Goal: Browse casually

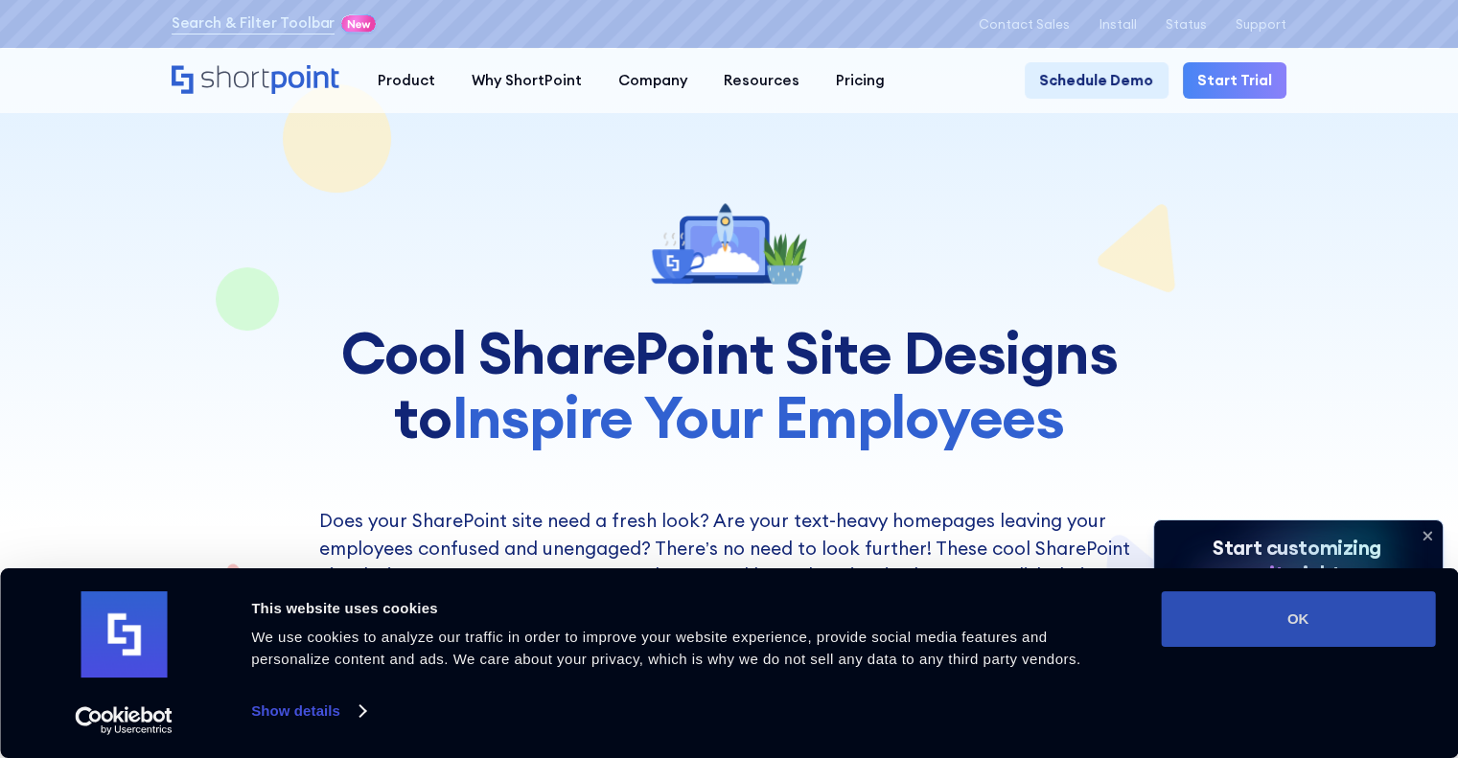
click at [1384, 615] on button "OK" at bounding box center [1298, 620] width 274 height 56
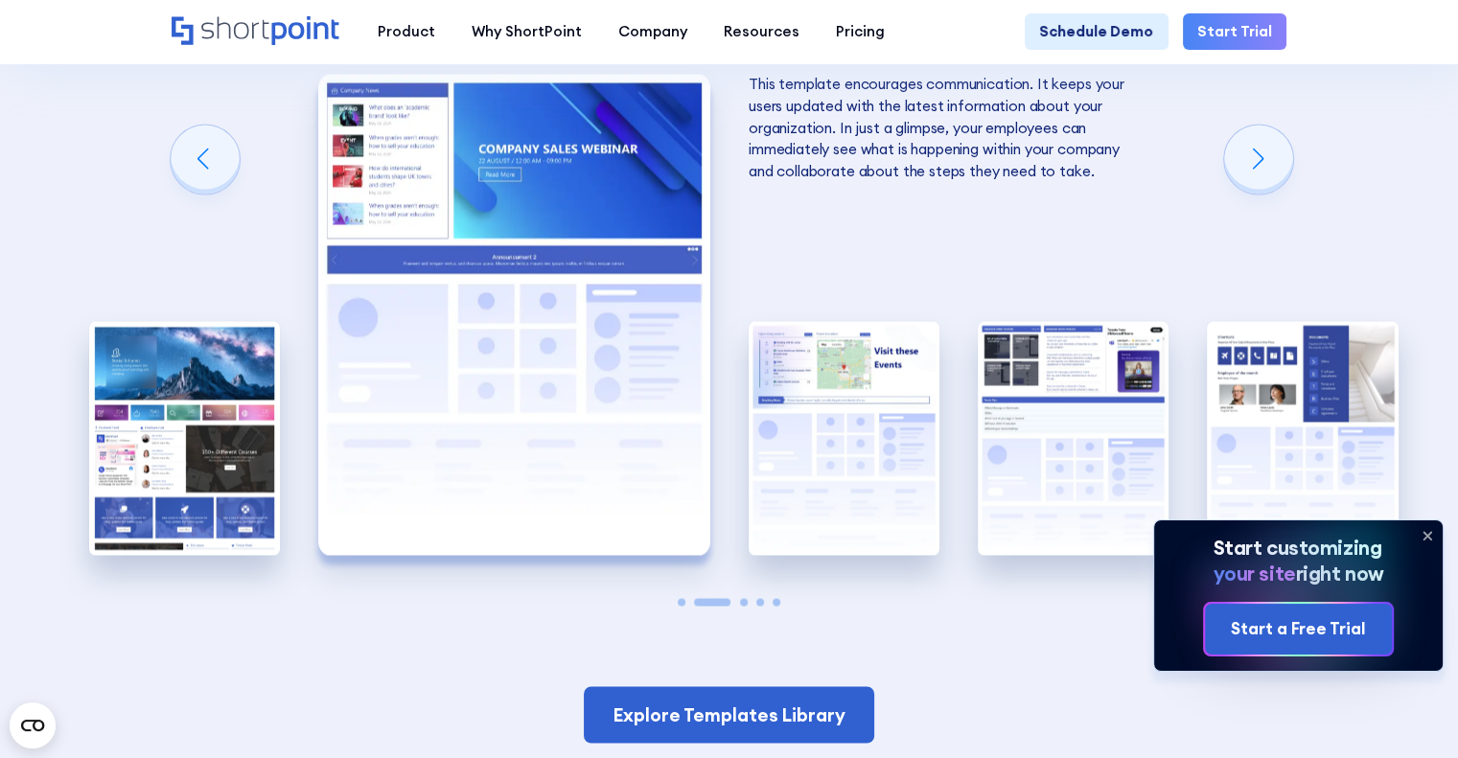
scroll to position [3261, 0]
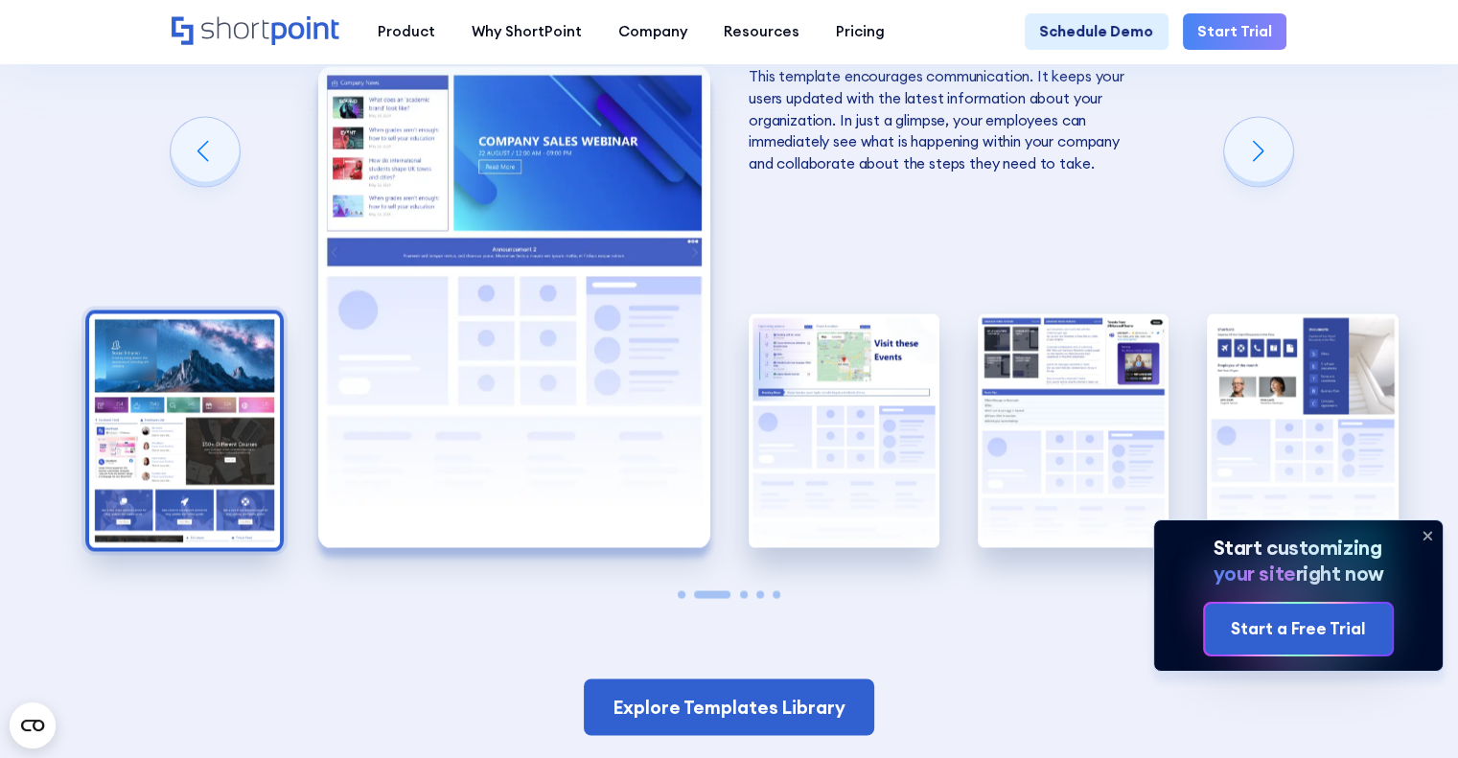
click at [188, 397] on img "1 / 5" at bounding box center [184, 431] width 191 height 235
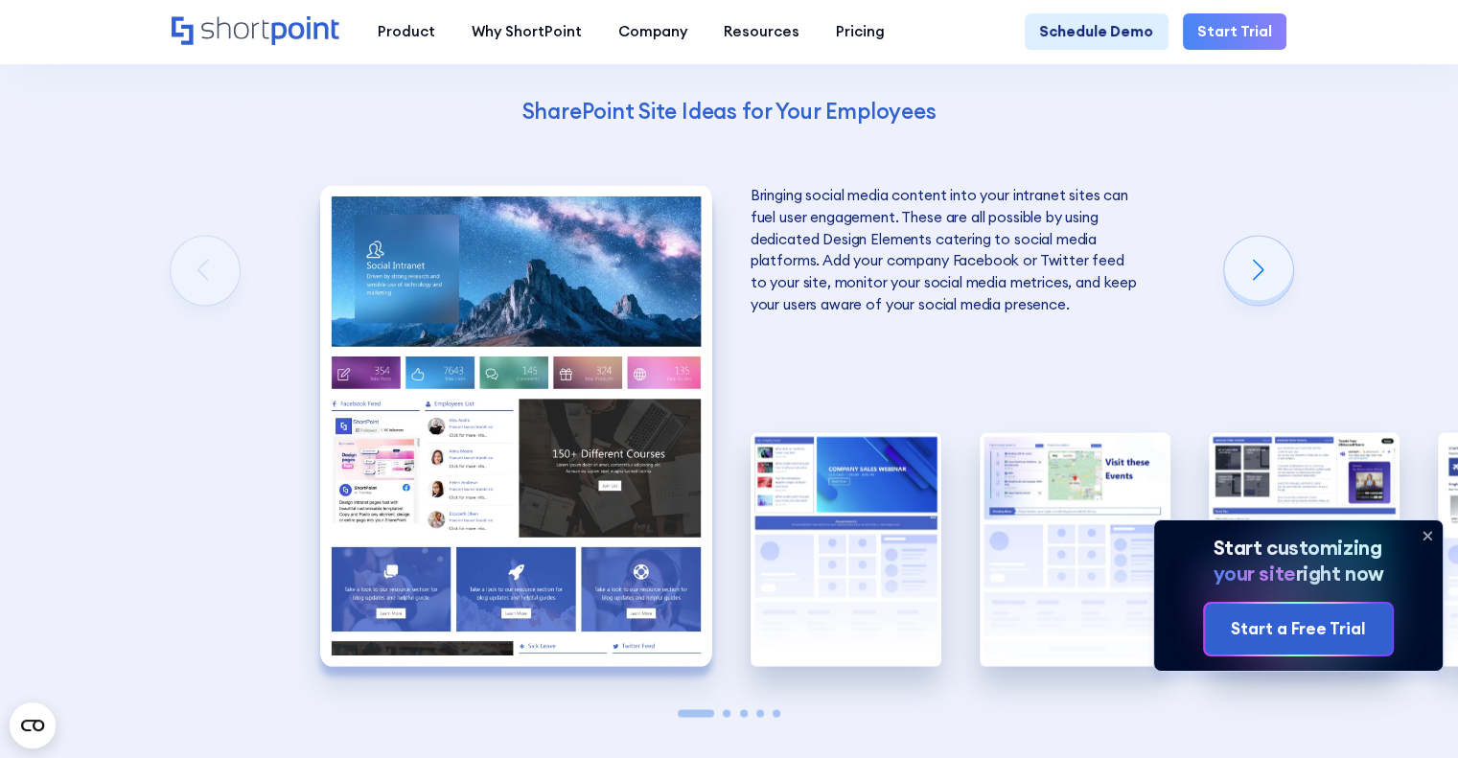
scroll to position [3141, 0]
click at [442, 355] on img "1 / 5" at bounding box center [516, 426] width 392 height 481
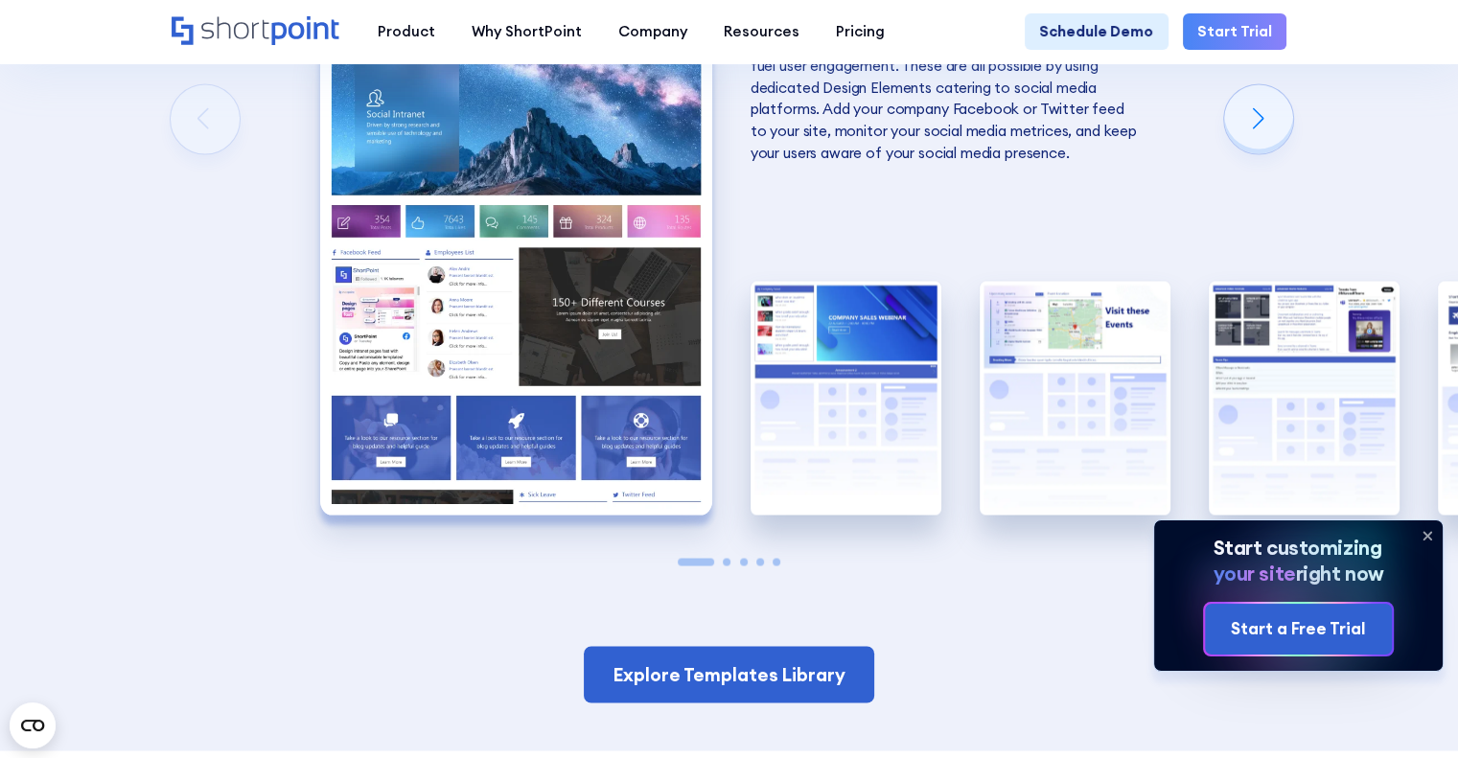
scroll to position [3293, 0]
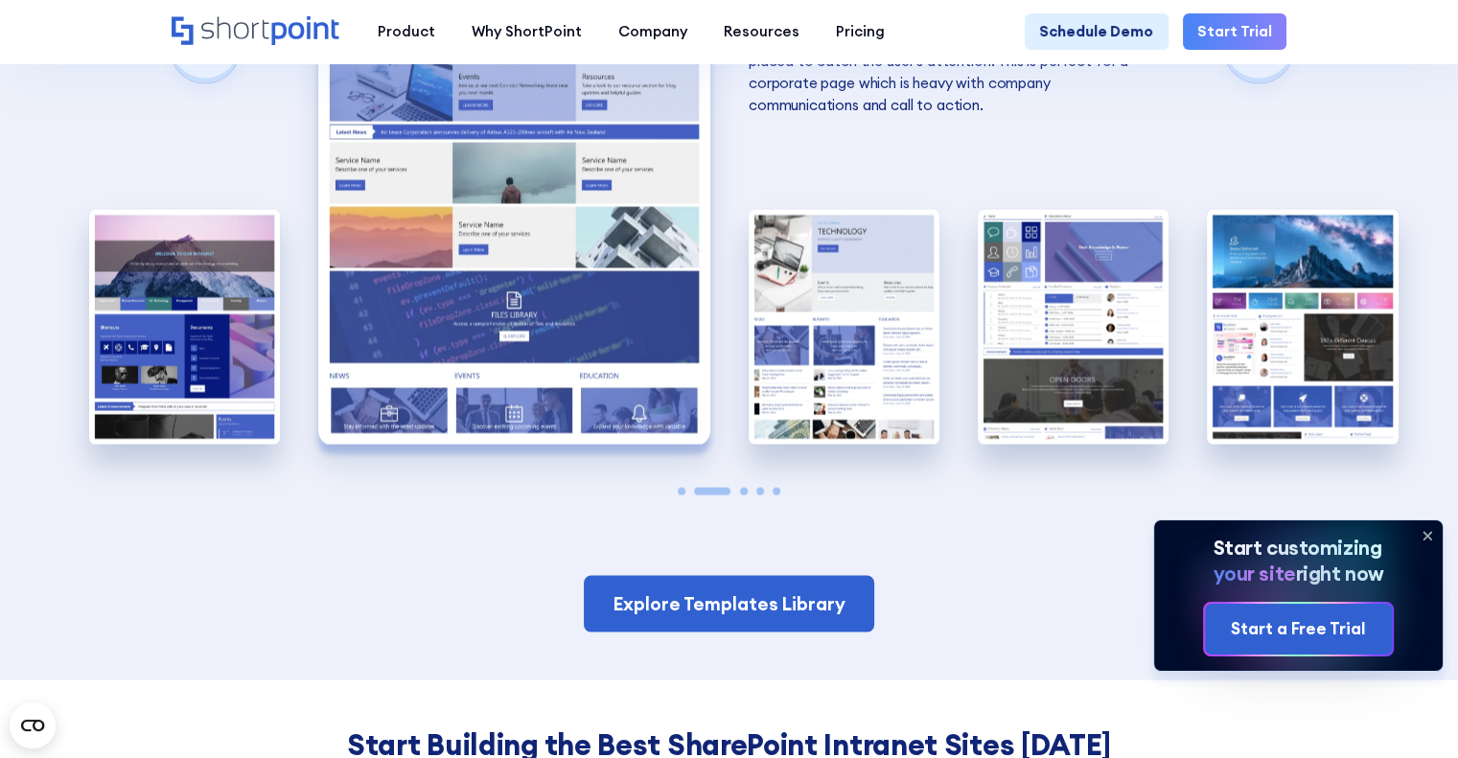
scroll to position [3743, 0]
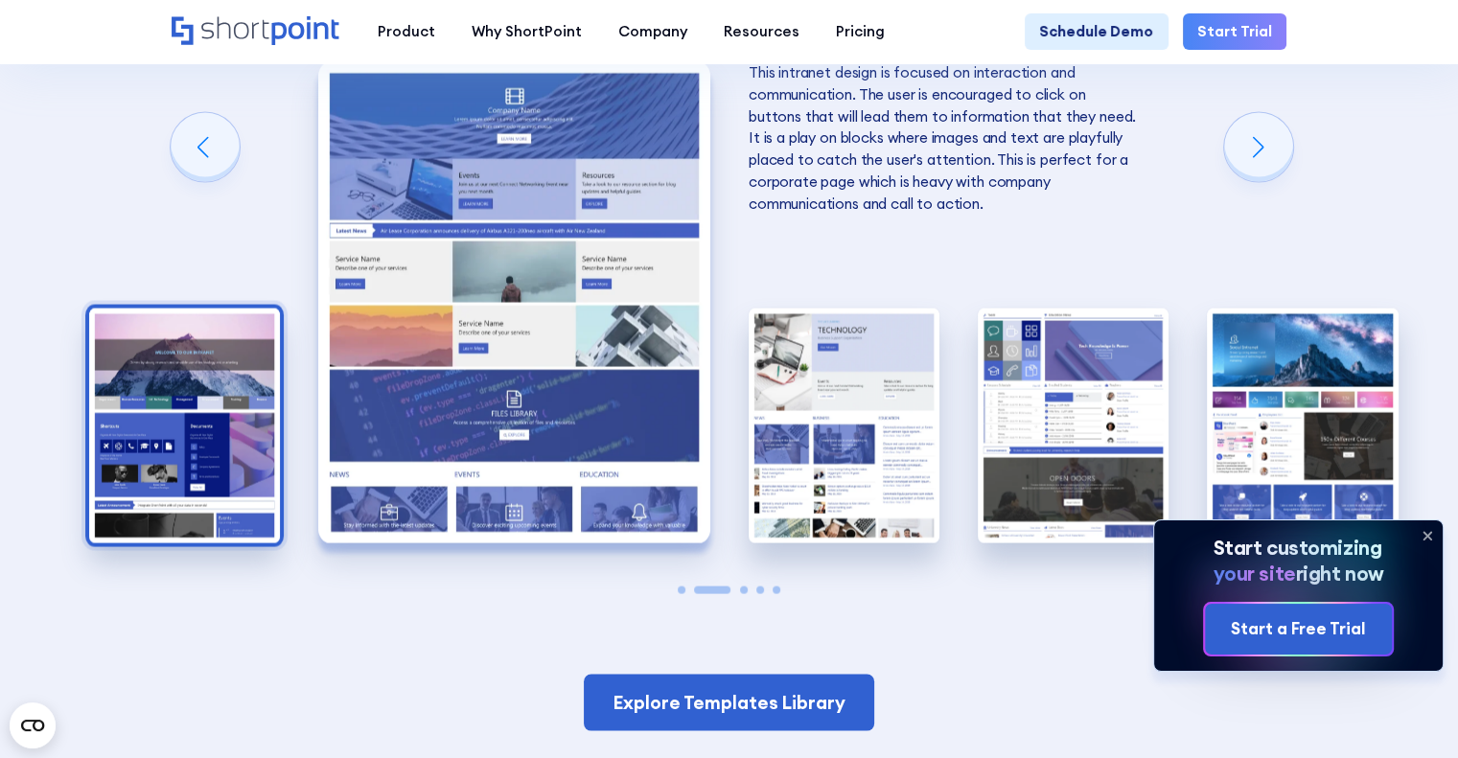
click at [195, 414] on img "1 / 5" at bounding box center [184, 426] width 191 height 235
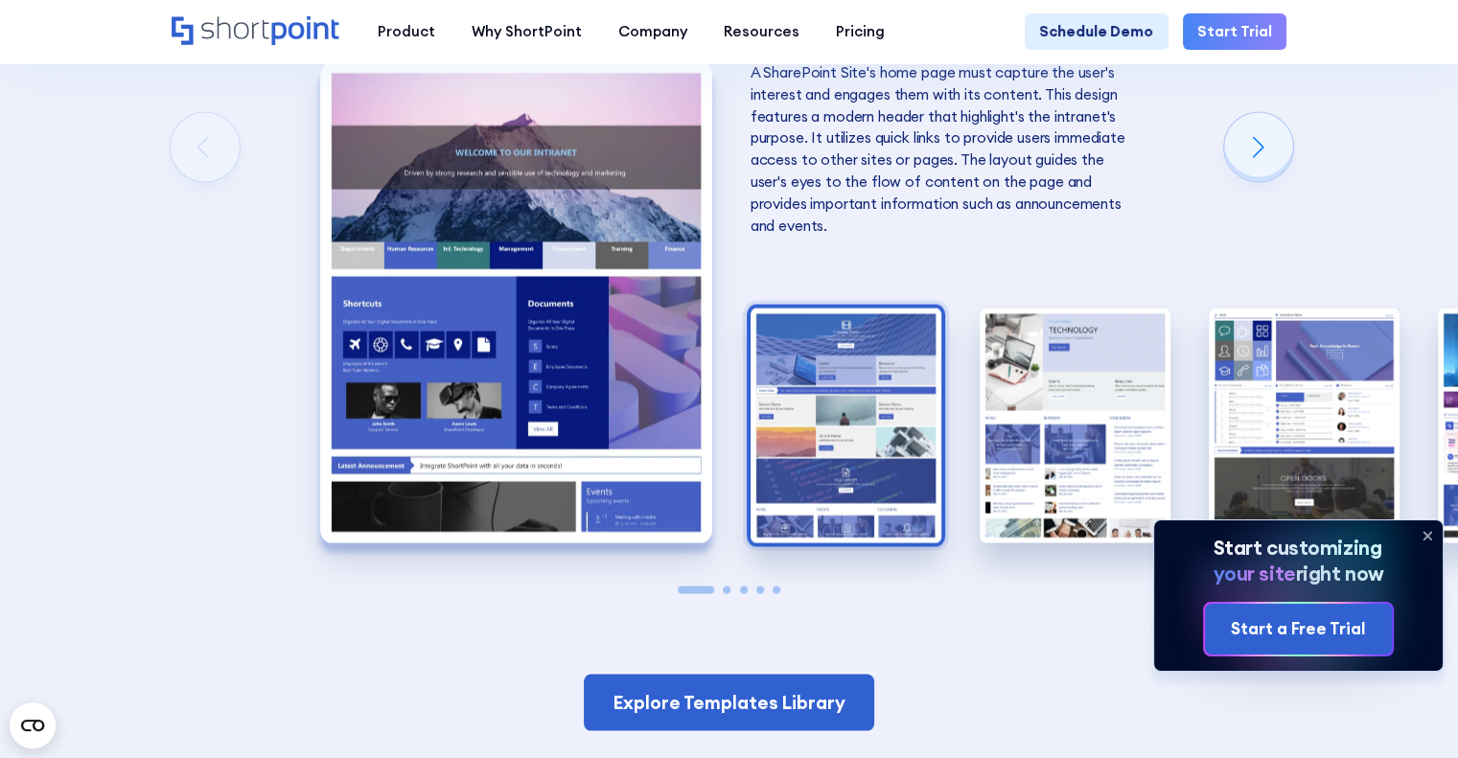
click at [884, 424] on img "2 / 5" at bounding box center [846, 426] width 191 height 235
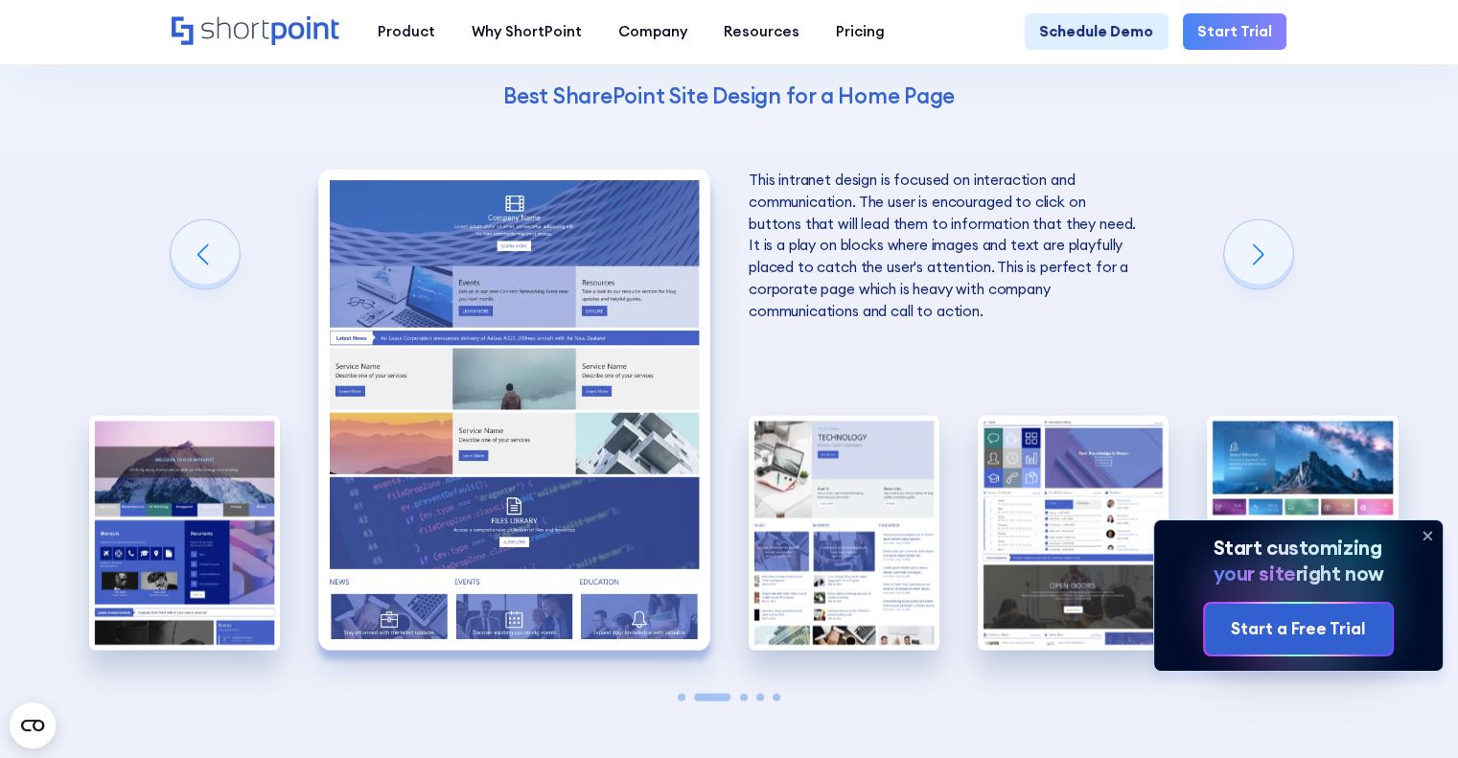
scroll to position [3636, 0]
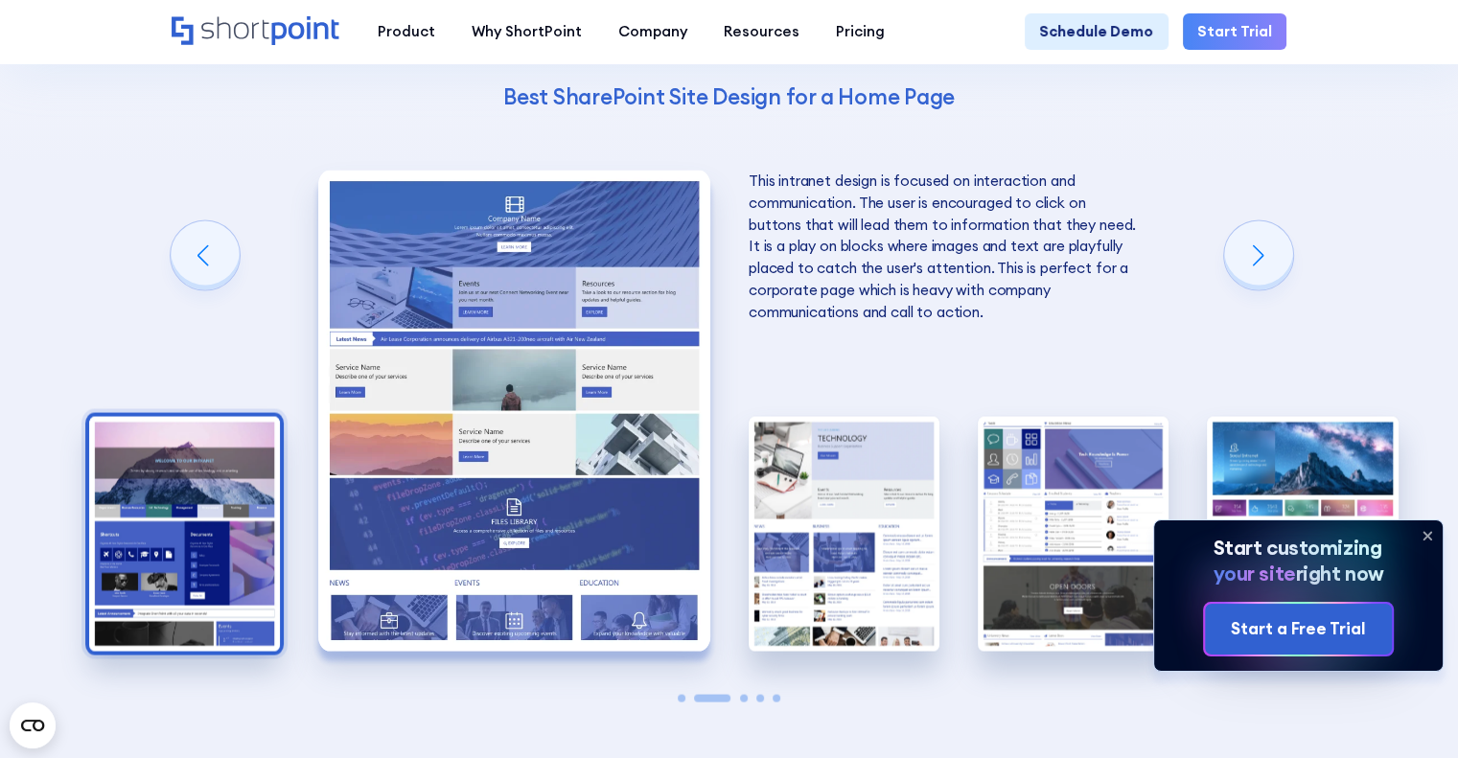
click at [175, 547] on img "1 / 5" at bounding box center [184, 533] width 191 height 235
